Goal: Task Accomplishment & Management: Manage account settings

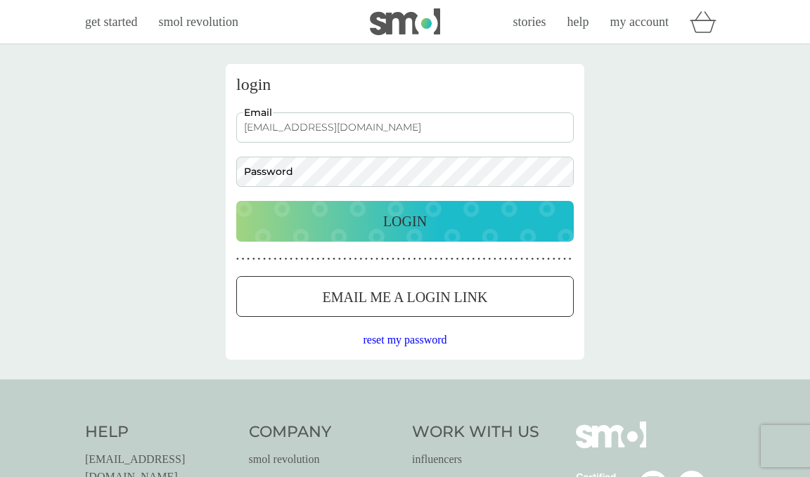
type input "clairebrumham@gmail.com"
click at [356, 219] on div "Login" at bounding box center [404, 221] width 309 height 22
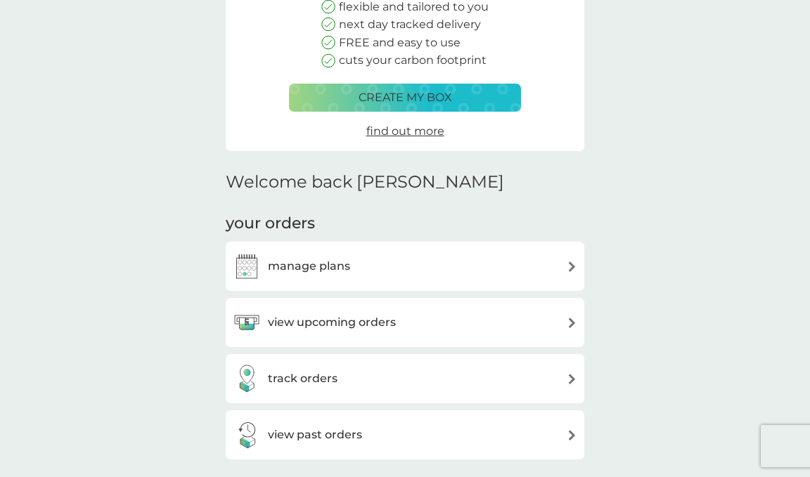
scroll to position [184, 0]
click at [359, 269] on div "manage plans" at bounding box center [405, 266] width 344 height 28
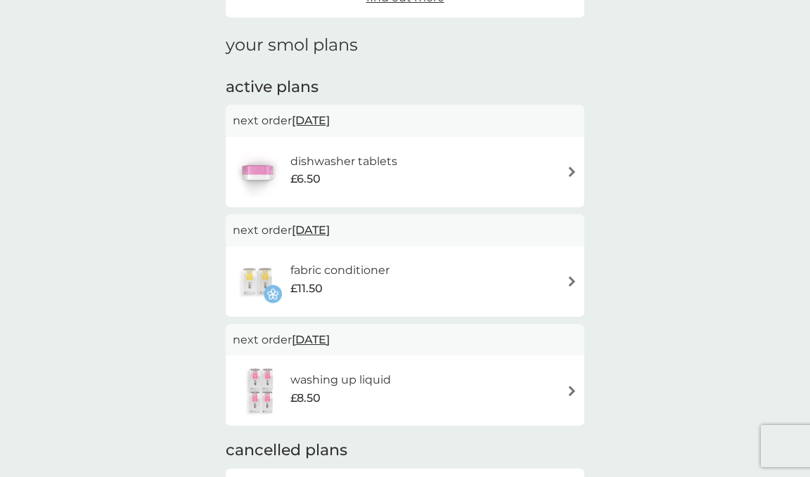
scroll to position [170, 0]
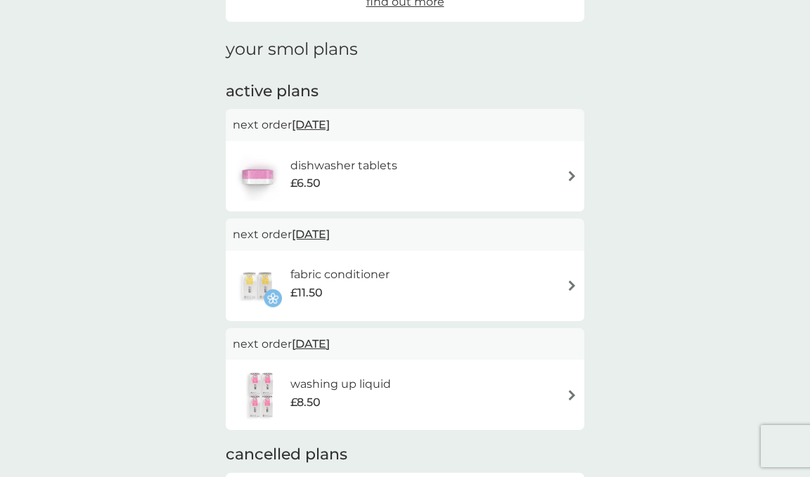
click at [384, 169] on h6 "dishwasher tablets" at bounding box center [343, 166] width 107 height 18
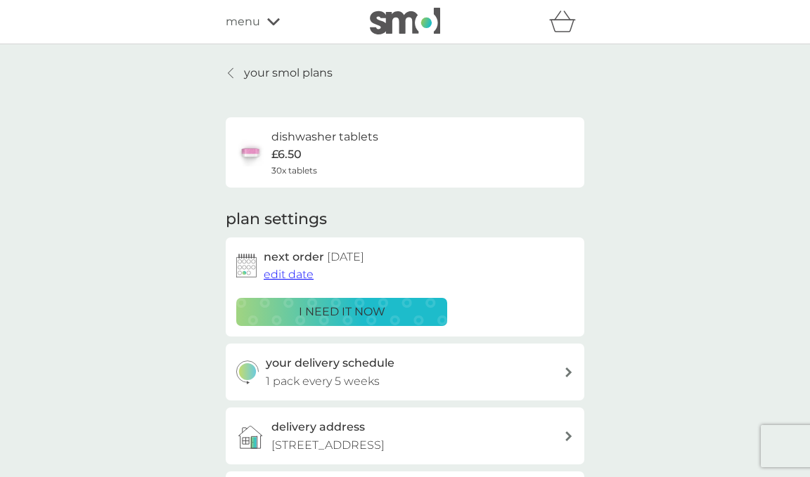
click at [295, 274] on span "edit date" at bounding box center [289, 274] width 50 height 13
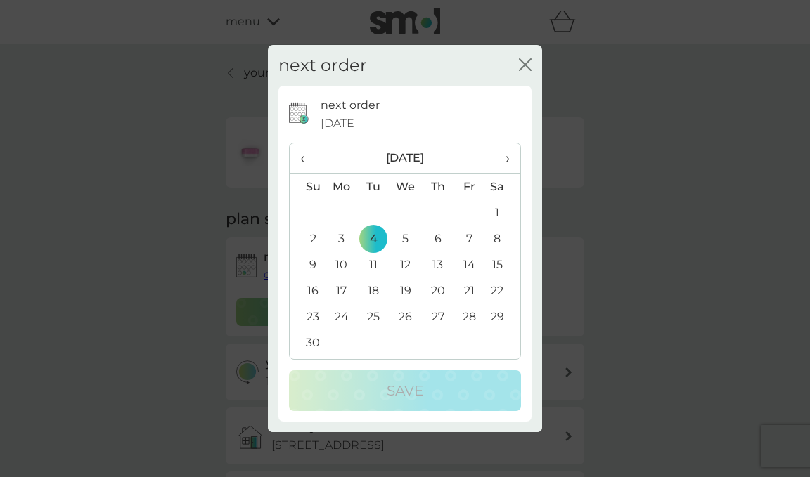
click at [525, 68] on icon "close" at bounding box center [525, 64] width 13 height 13
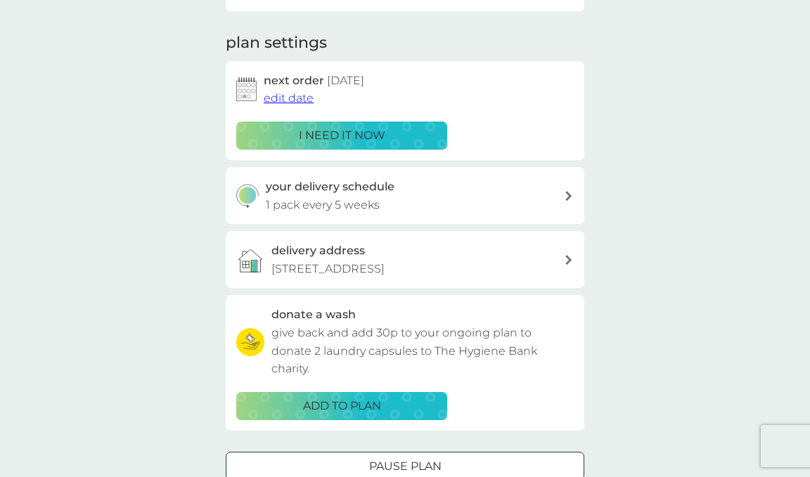
scroll to position [177, 0]
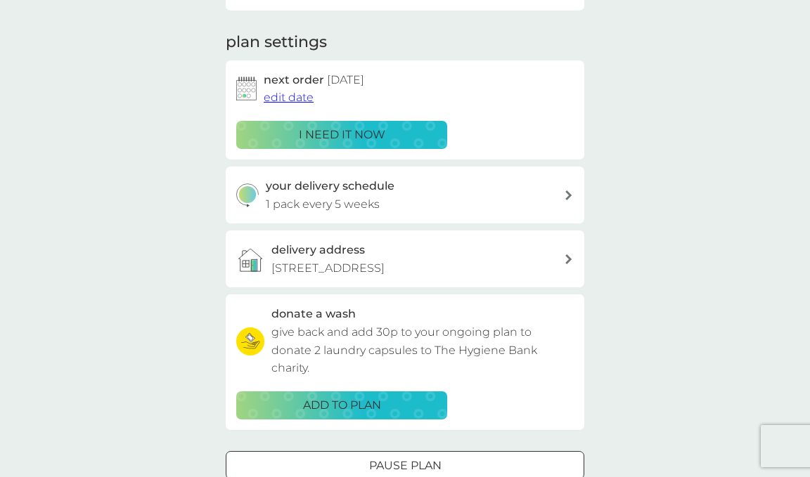
click at [462, 202] on div "your delivery schedule 1 pack every 5 weeks" at bounding box center [415, 195] width 299 height 36
select select "35"
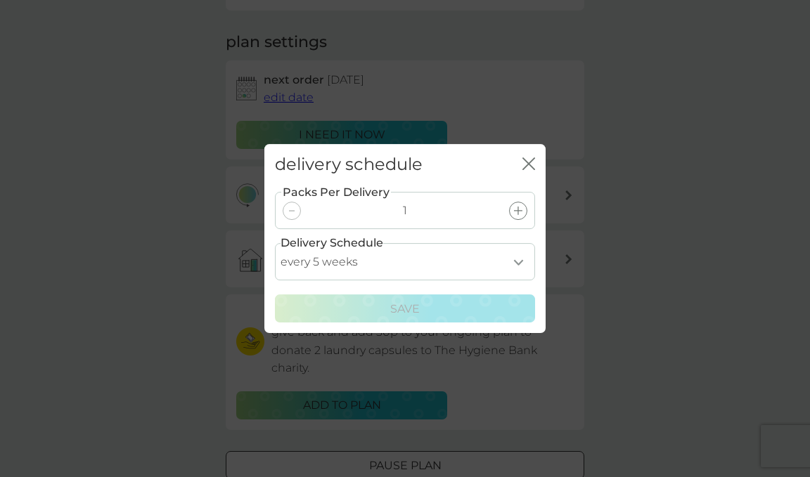
click at [528, 160] on icon "close" at bounding box center [528, 163] width 13 height 13
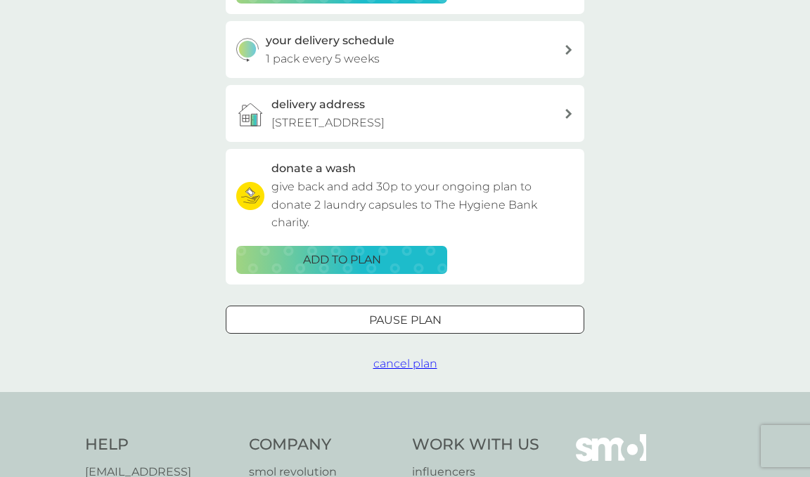
scroll to position [323, 0]
click at [422, 366] on span "cancel plan" at bounding box center [405, 362] width 64 height 13
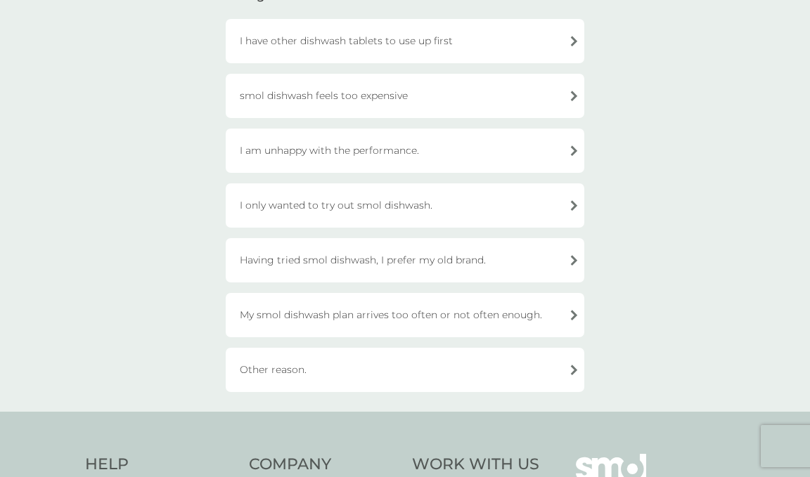
scroll to position [149, 0]
click at [422, 366] on div "Other reason." at bounding box center [405, 368] width 358 height 44
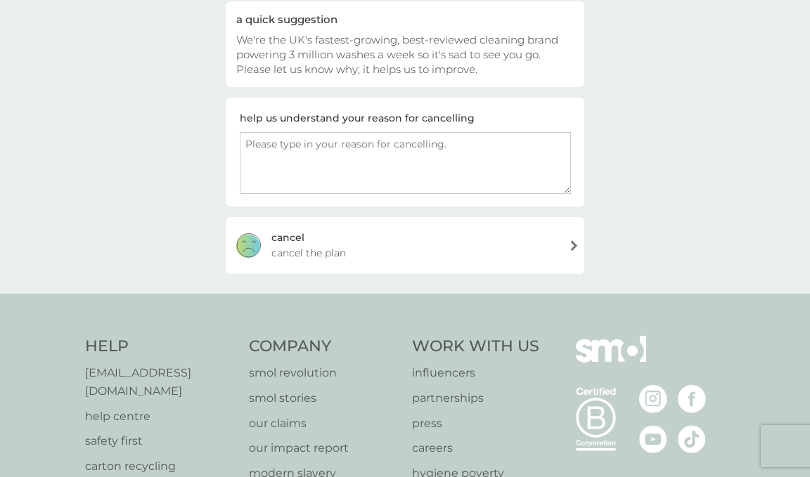
click at [517, 238] on div "cancel cancel the plan" at bounding box center [405, 245] width 358 height 56
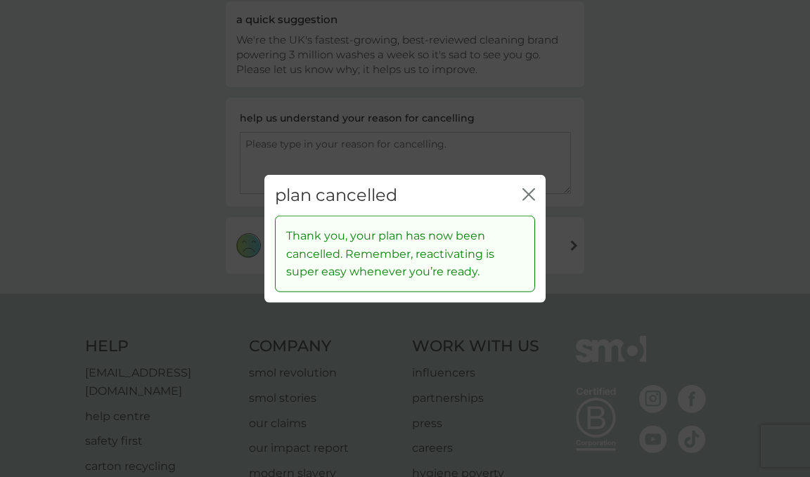
click at [529, 193] on icon "close" at bounding box center [528, 194] width 13 height 13
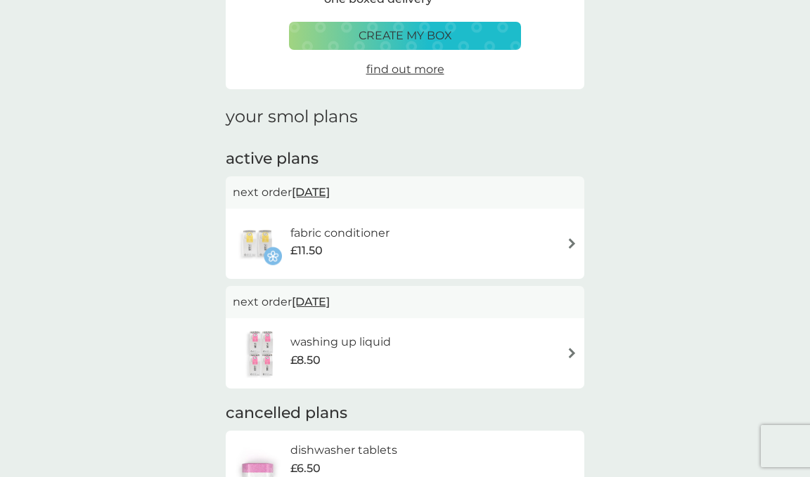
scroll to position [109, 0]
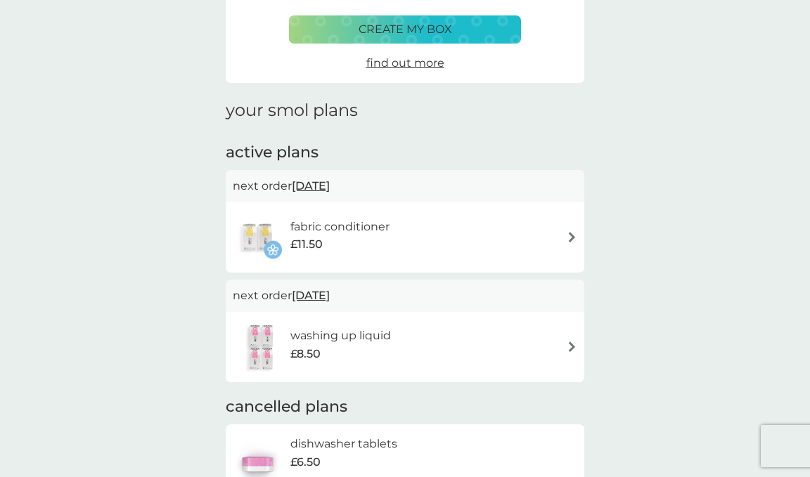
click at [403, 232] on div "fabric conditioner £11.50" at bounding box center [346, 237] width 113 height 39
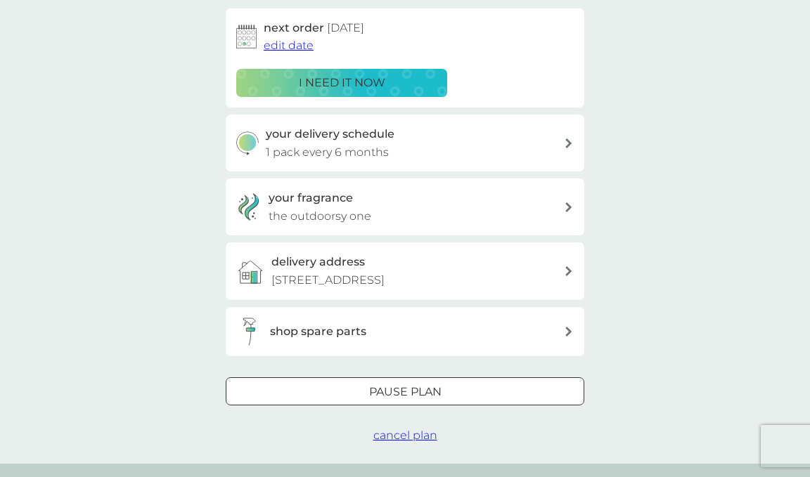
scroll to position [230, 0]
click at [395, 437] on span "cancel plan" at bounding box center [405, 434] width 64 height 13
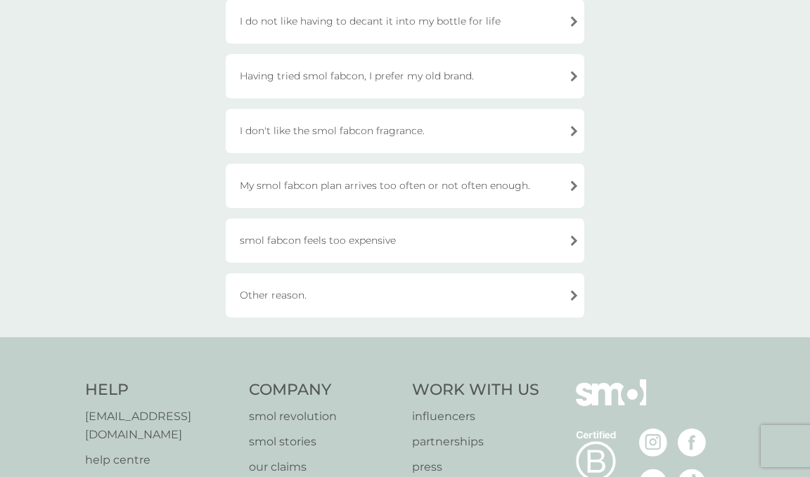
click at [402, 294] on div "Other reason." at bounding box center [405, 295] width 358 height 44
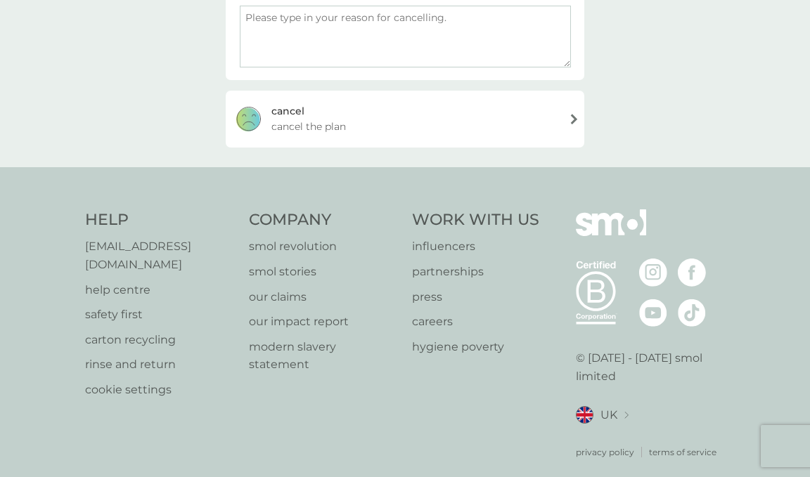
click at [422, 121] on div "cancel cancel the plan" at bounding box center [405, 119] width 358 height 56
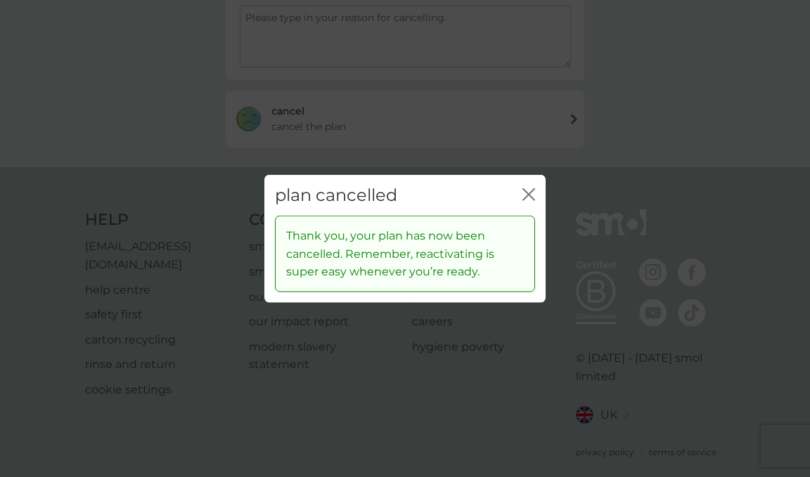
click at [531, 193] on icon "close" at bounding box center [528, 194] width 13 height 13
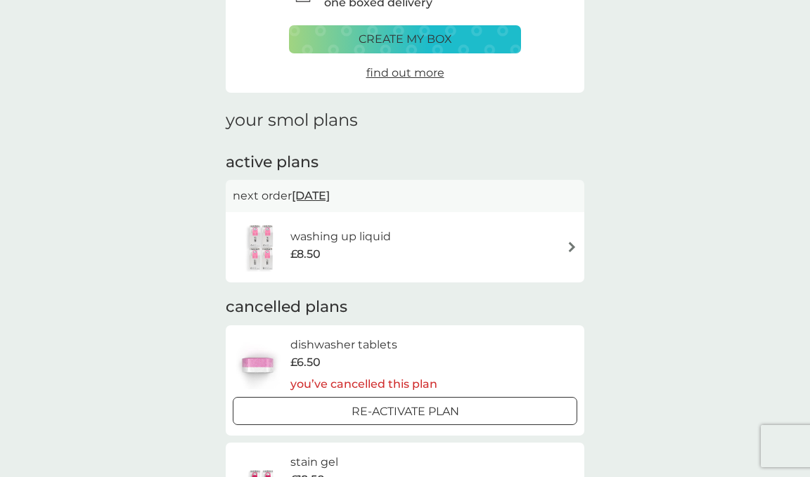
scroll to position [104, 0]
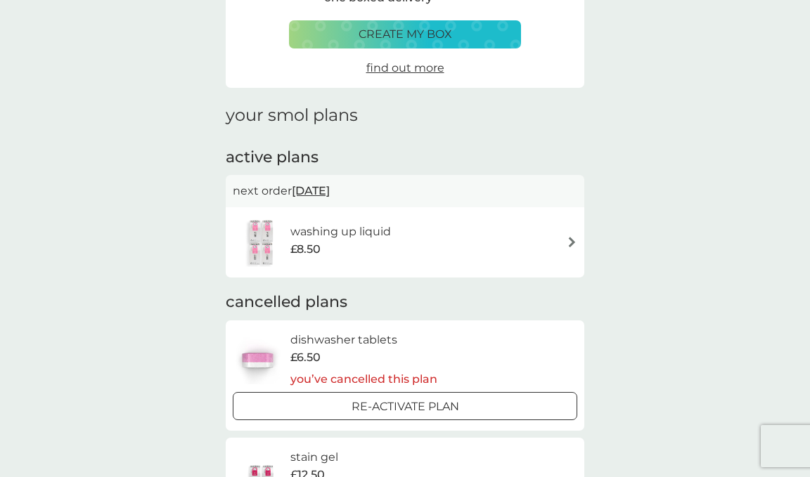
click at [445, 240] on div "washing up liquid £8.50" at bounding box center [405, 242] width 344 height 49
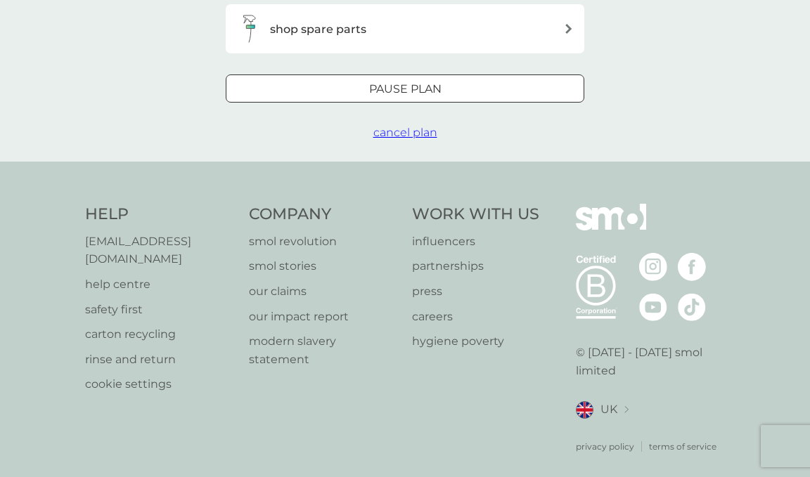
scroll to position [467, 0]
click at [416, 136] on span "cancel plan" at bounding box center [405, 132] width 64 height 13
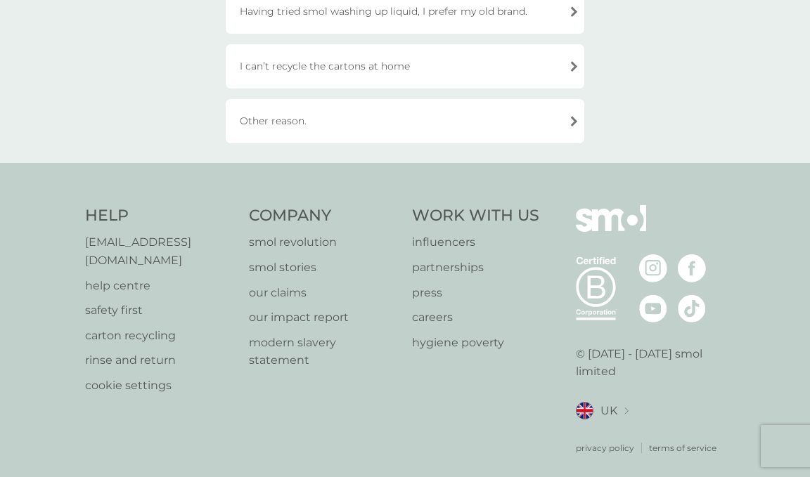
click at [402, 126] on div "Other reason." at bounding box center [405, 121] width 358 height 44
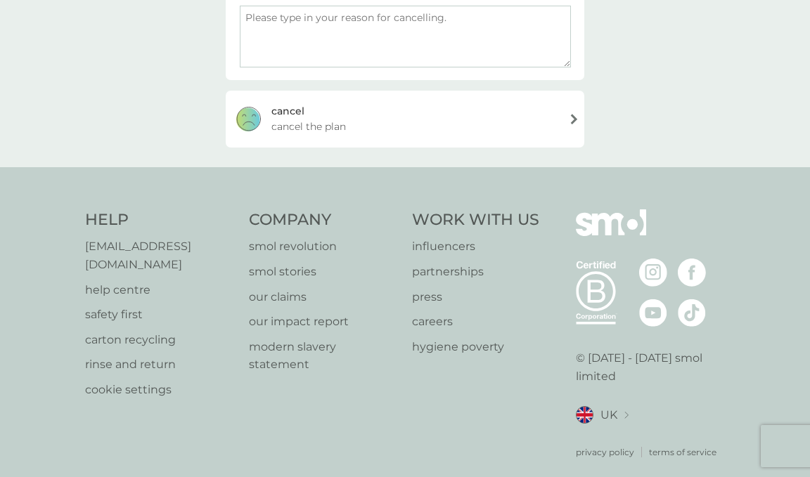
click at [463, 112] on div "cancel cancel the plan" at bounding box center [405, 119] width 358 height 56
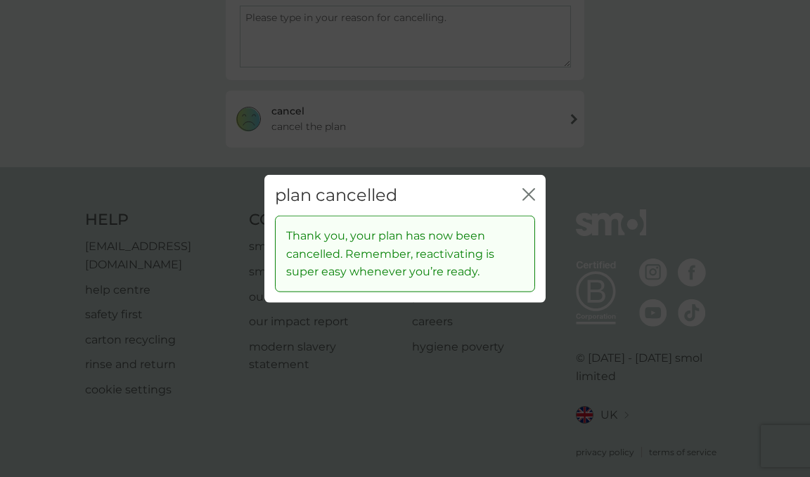
click at [528, 195] on icon "close" at bounding box center [528, 194] width 13 height 13
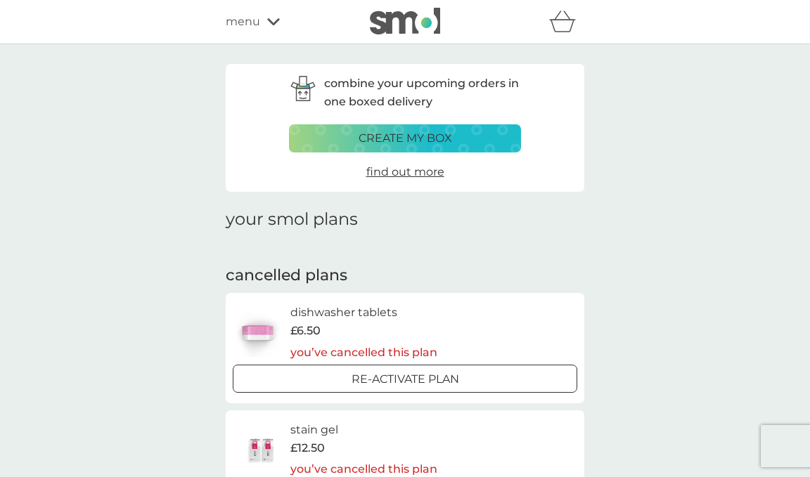
click at [258, 24] on span "menu" at bounding box center [243, 22] width 34 height 18
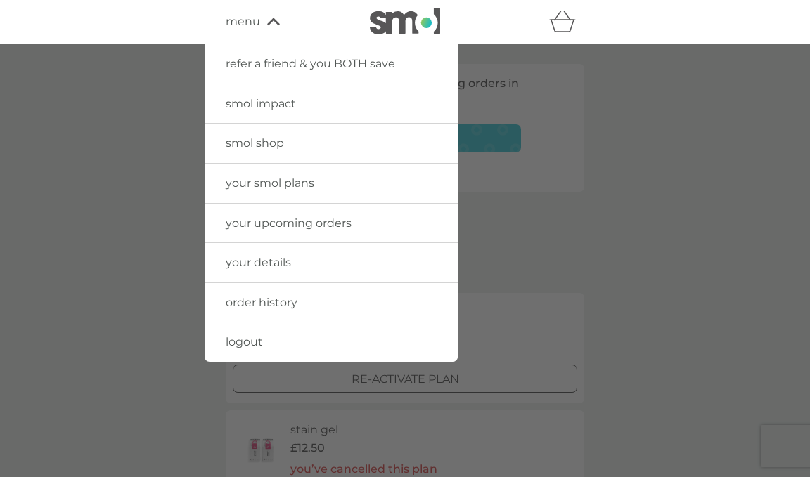
click at [264, 261] on span "your details" at bounding box center [258, 262] width 65 height 13
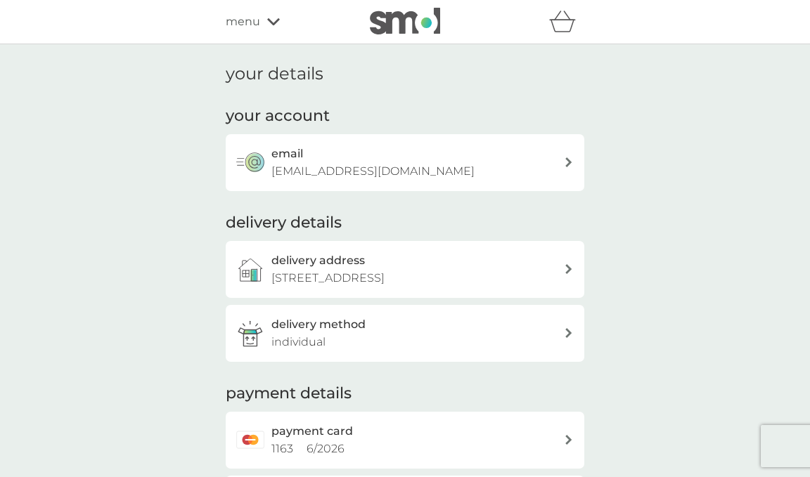
click at [308, 167] on p "clairebrumham@gmail.com" at bounding box center [372, 171] width 203 height 18
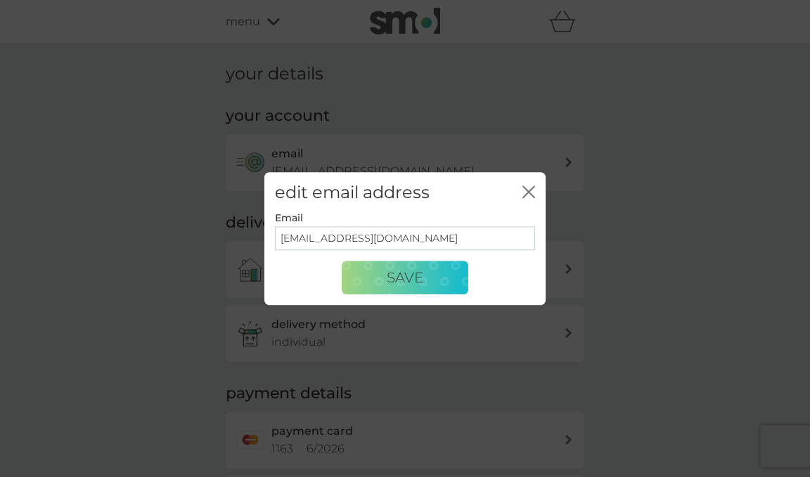
click at [528, 191] on icon "close" at bounding box center [526, 191] width 6 height 11
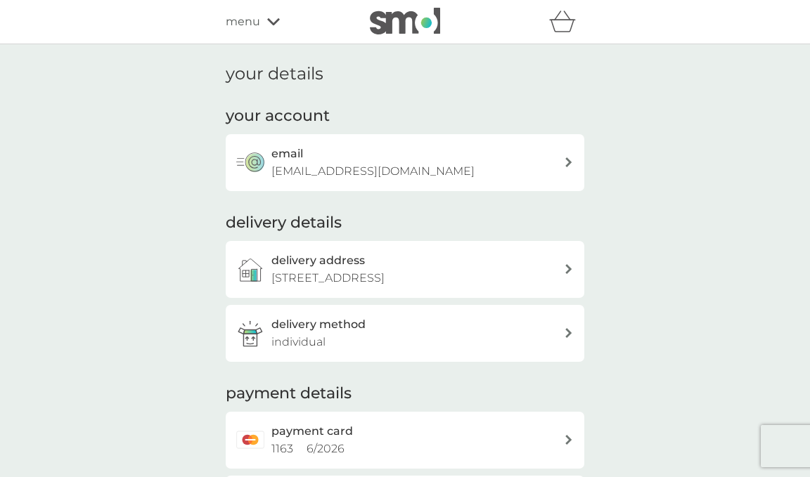
click at [271, 23] on icon at bounding box center [273, 21] width 13 height 7
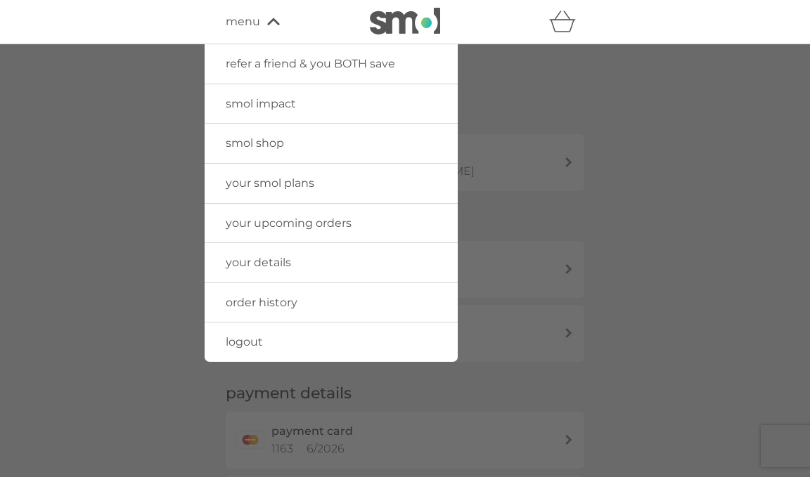
click at [252, 342] on span "logout" at bounding box center [244, 341] width 37 height 13
